Goal: Transaction & Acquisition: Purchase product/service

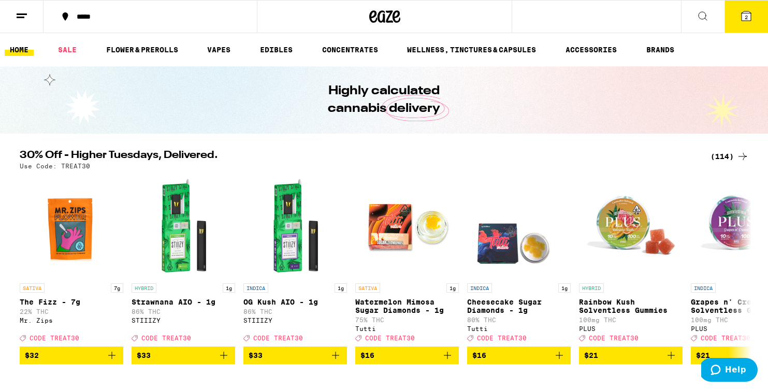
click at [32, 9] on button at bounding box center [21, 17] width 43 height 33
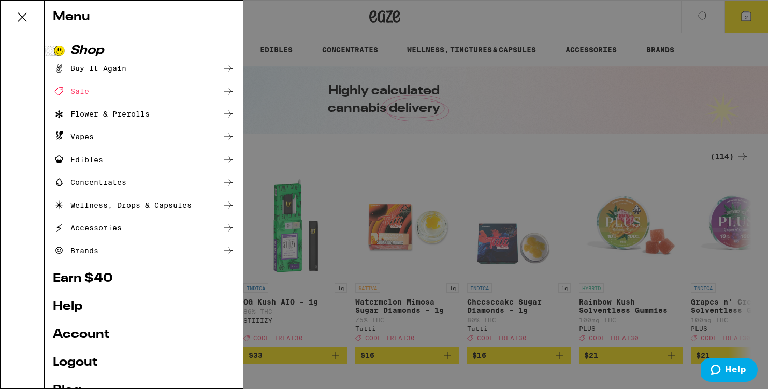
click at [72, 332] on link "Account" at bounding box center [144, 334] width 182 height 12
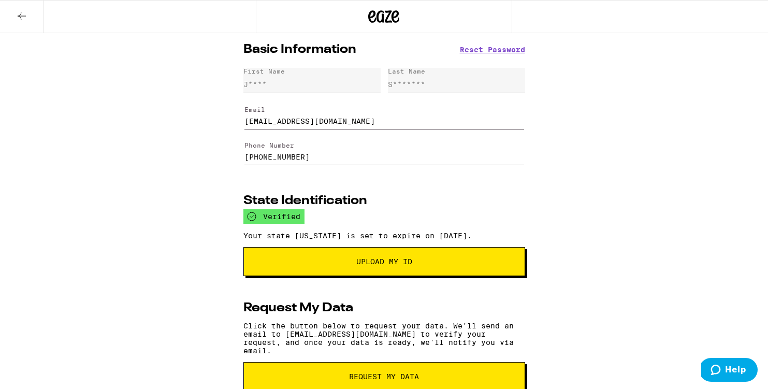
click at [24, 22] on button at bounding box center [21, 17] width 43 height 33
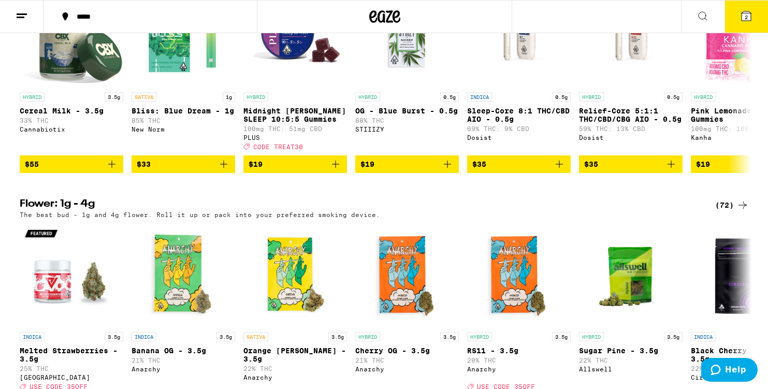
scroll to position [974, 0]
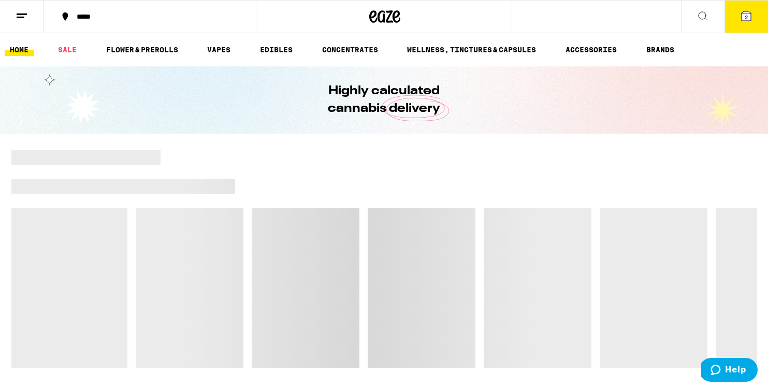
click at [112, 11] on button "*****" at bounding box center [149, 16] width 213 height 31
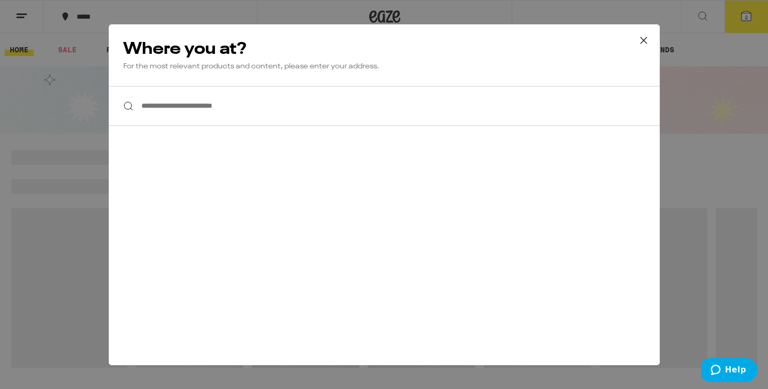
click at [168, 103] on input "**********" at bounding box center [384, 106] width 551 height 40
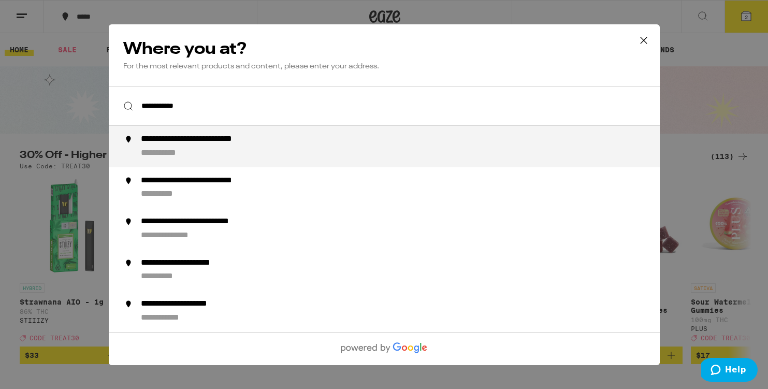
click at [280, 151] on div "**********" at bounding box center [404, 146] width 528 height 25
type input "**********"
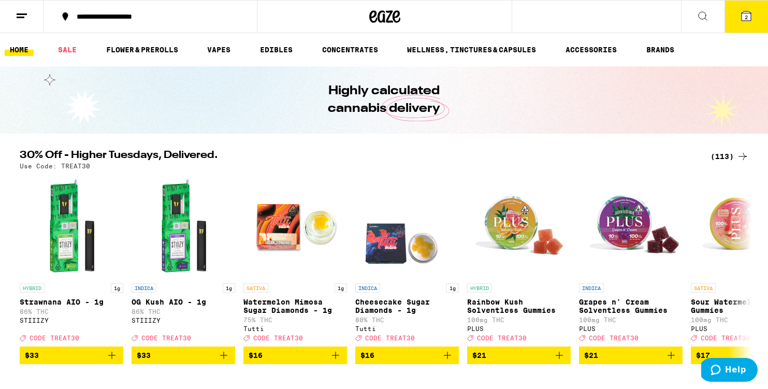
click at [722, 156] on div "(113)" at bounding box center [729, 156] width 38 height 12
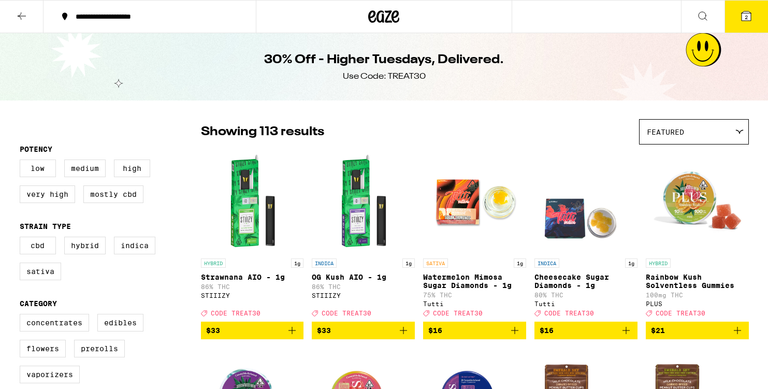
click at [724, 153] on img "Open page for Rainbow Kush Solventless Gummies from PLUS" at bounding box center [697, 202] width 103 height 104
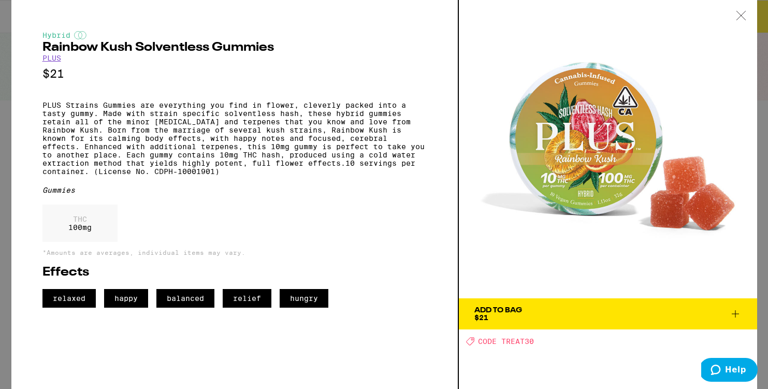
click at [738, 13] on icon at bounding box center [741, 15] width 10 height 9
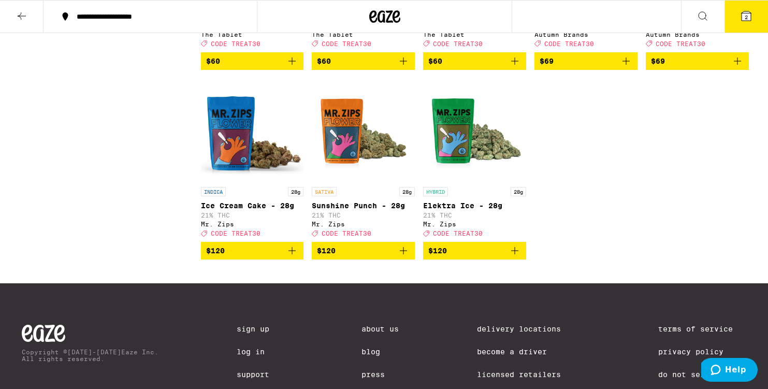
scroll to position [4458, 0]
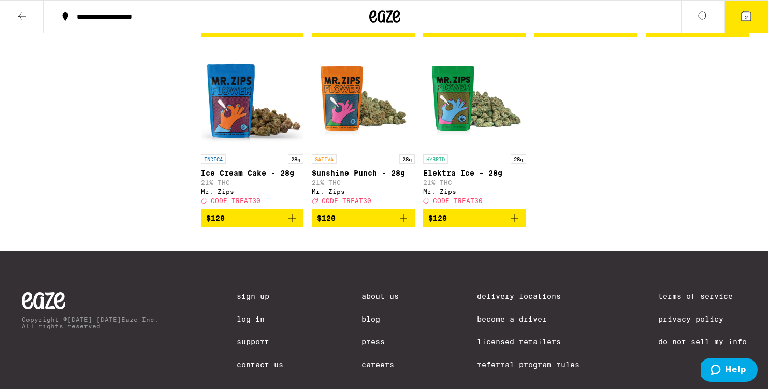
click at [749, 21] on icon at bounding box center [746, 16] width 12 height 12
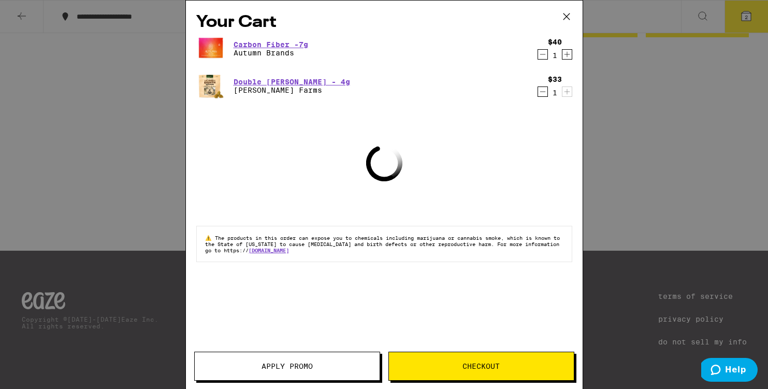
click at [547, 54] on button "Decrement" at bounding box center [542, 54] width 10 height 10
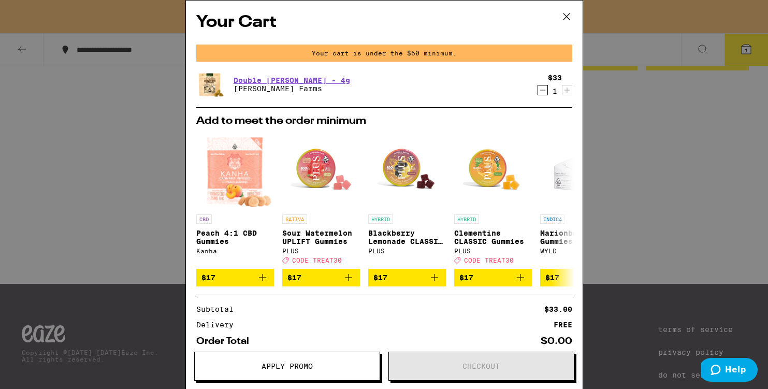
click at [542, 89] on icon "Decrement" at bounding box center [542, 90] width 9 height 12
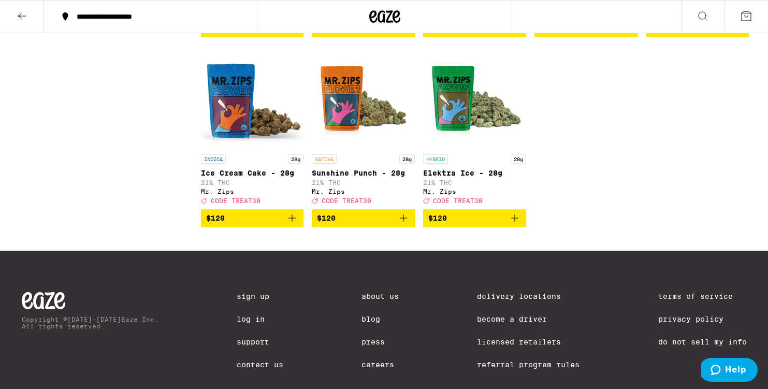
click at [514, 224] on icon "Add to bag" at bounding box center [514, 218] width 12 height 12
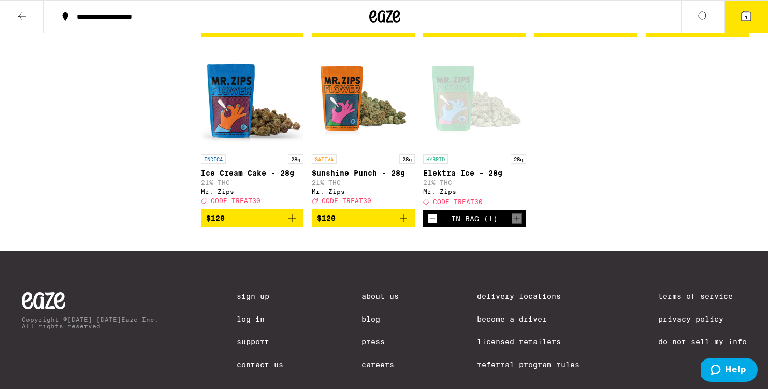
click at [746, 8] on button "1" at bounding box center [745, 17] width 43 height 32
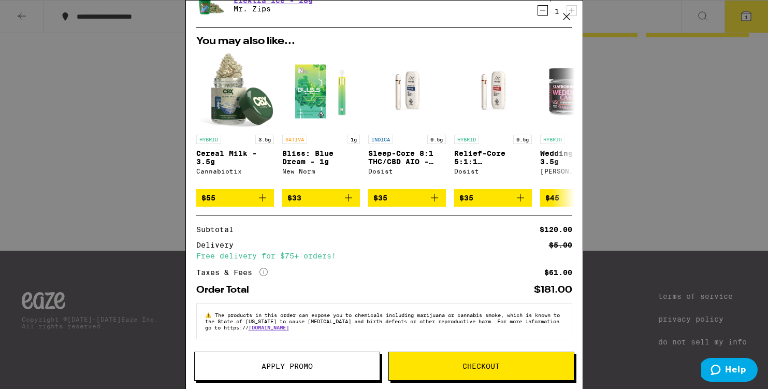
scroll to position [52, 0]
click at [307, 363] on span "Apply Promo" at bounding box center [286, 365] width 51 height 7
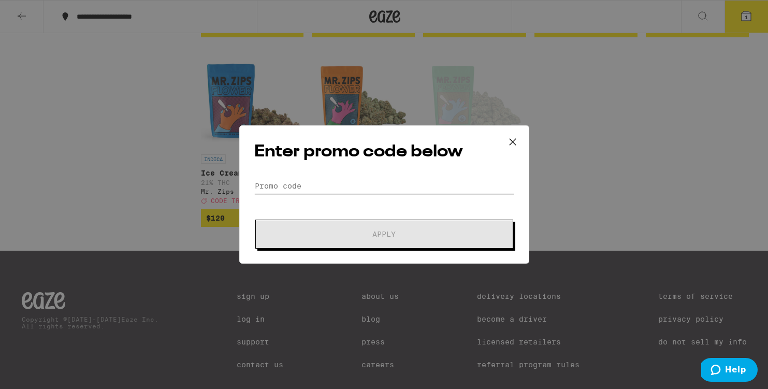
click at [309, 189] on input "Promo Code" at bounding box center [384, 186] width 260 height 16
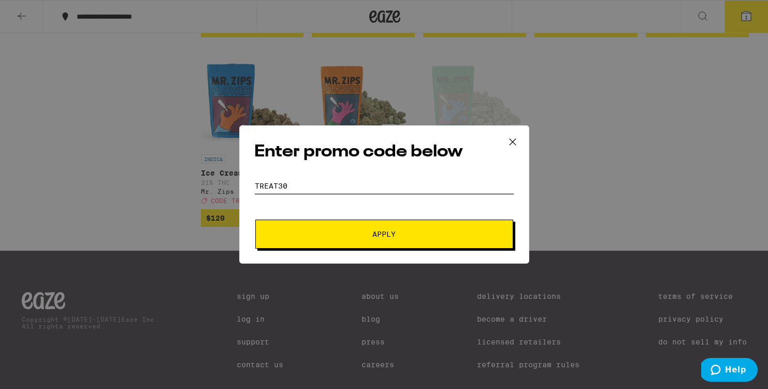
type input "treat30"
click at [332, 224] on button "Apply" at bounding box center [384, 234] width 258 height 29
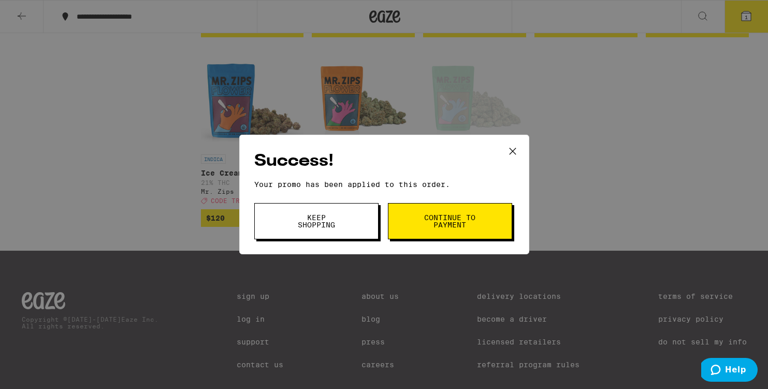
click at [427, 218] on span "Continue to payment" at bounding box center [449, 221] width 53 height 14
